Goal: Information Seeking & Learning: Learn about a topic

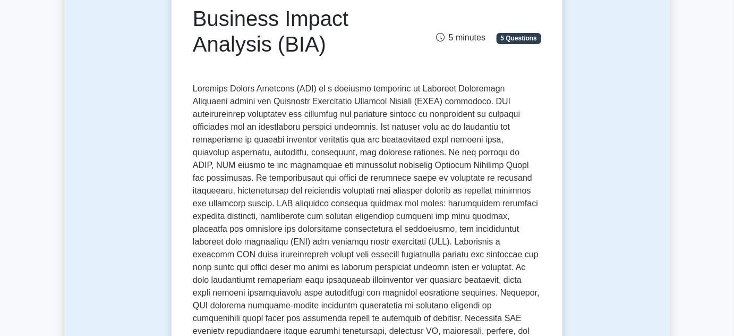
scroll to position [96, 0]
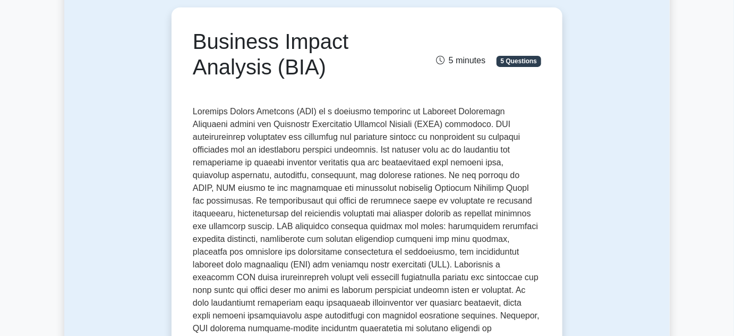
drag, startPoint x: 324, startPoint y: 67, endPoint x: 197, endPoint y: 39, distance: 130.5
click at [197, 39] on h1 "Business Impact Analysis (BIA)" at bounding box center [307, 54] width 228 height 51
copy h1 "Business Impact Analysis (BIA)"
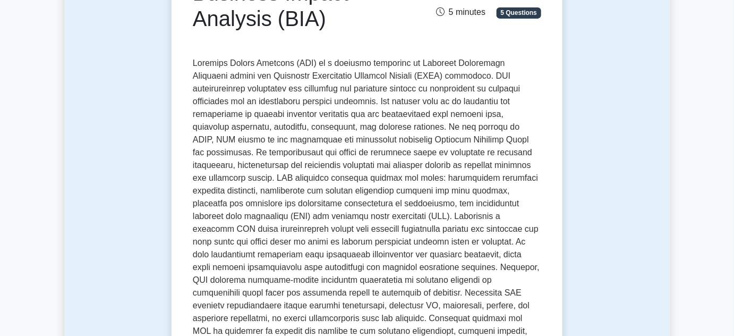
scroll to position [193, 0]
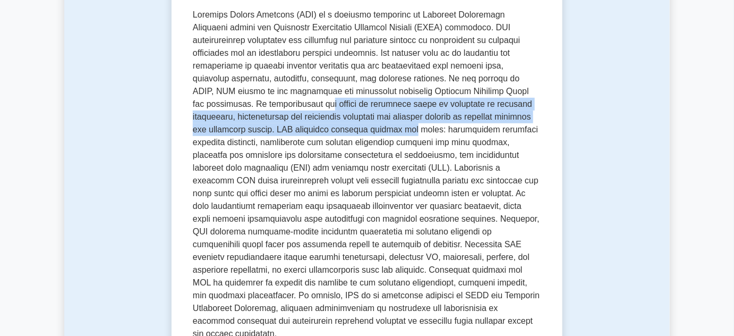
drag, startPoint x: 495, startPoint y: 90, endPoint x: 539, endPoint y: 114, distance: 49.7
click at [539, 114] on p at bounding box center [367, 173] width 348 height 331
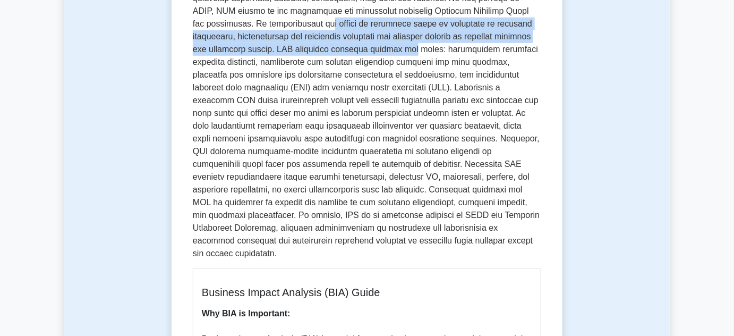
scroll to position [289, 0]
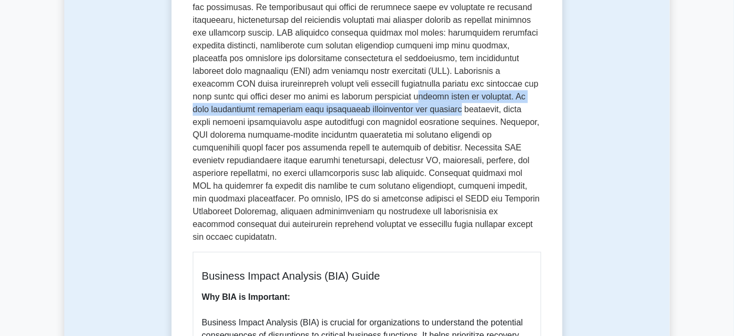
drag, startPoint x: 514, startPoint y: 80, endPoint x: 521, endPoint y: 95, distance: 17.1
click at [521, 95] on p at bounding box center [367, 77] width 348 height 331
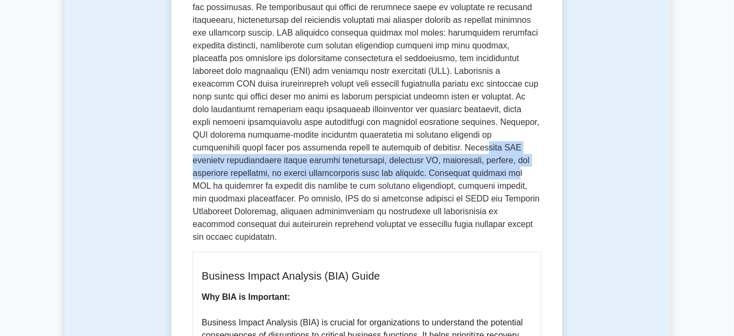
drag, startPoint x: 515, startPoint y: 134, endPoint x: 527, endPoint y: 161, distance: 29.7
click at [527, 161] on p at bounding box center [367, 77] width 348 height 331
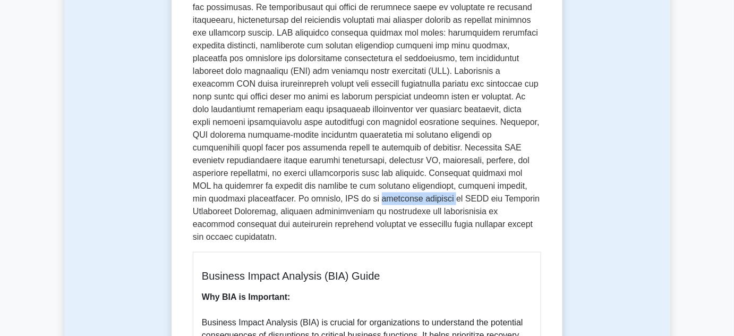
drag, startPoint x: 426, startPoint y: 185, endPoint x: 361, endPoint y: 191, distance: 65.6
click at [361, 191] on p at bounding box center [367, 77] width 348 height 331
copy p "essential practice"
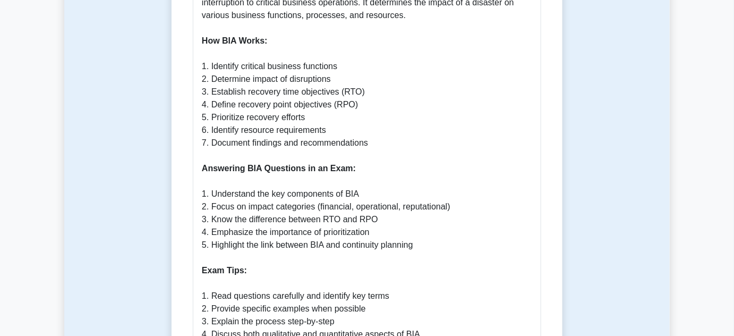
scroll to position [675, 0]
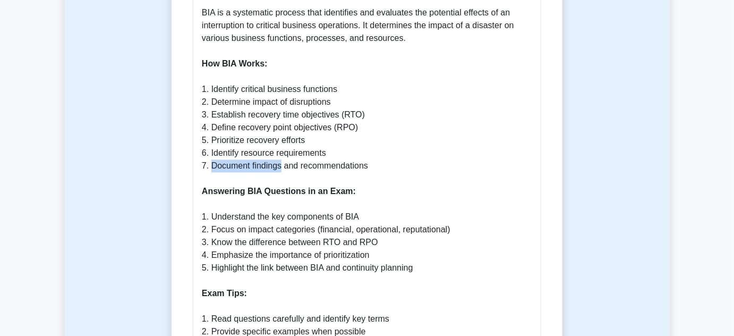
drag, startPoint x: 280, startPoint y: 155, endPoint x: 209, endPoint y: 152, distance: 71.2
click at [209, 152] on p "Why BIA is Important: Business Impact Analysis (BIA) is crucial for organizatio…" at bounding box center [367, 178] width 330 height 548
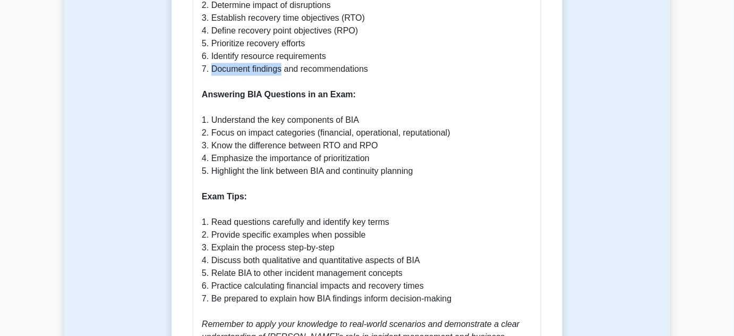
scroll to position [820, 0]
